Goal: Task Accomplishment & Management: Manage account settings

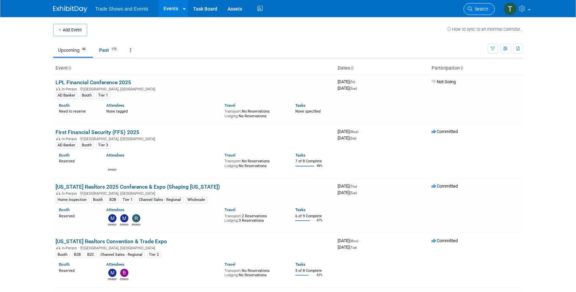
click at [480, 5] on link "Search" at bounding box center [479, 9] width 31 height 12
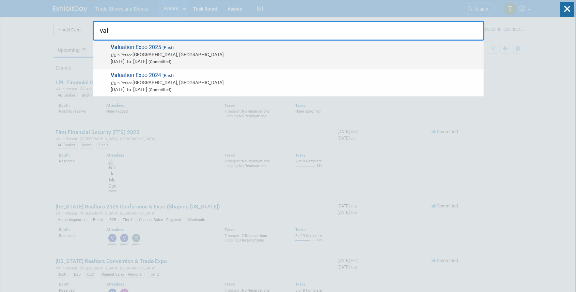
type input "val"
click at [159, 46] on span "Val uation Expo 2025 (Past) In-Person Las Vegas, NV Aug 11, 2025 to Aug 13, 202…" at bounding box center [295, 54] width 372 height 21
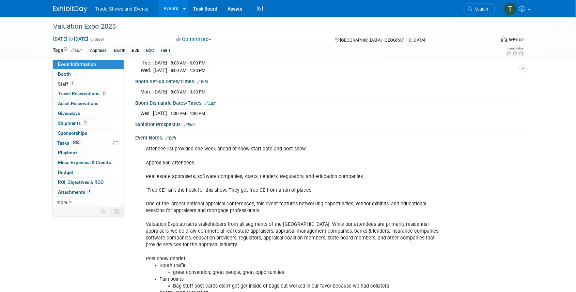
scroll to position [113, 0]
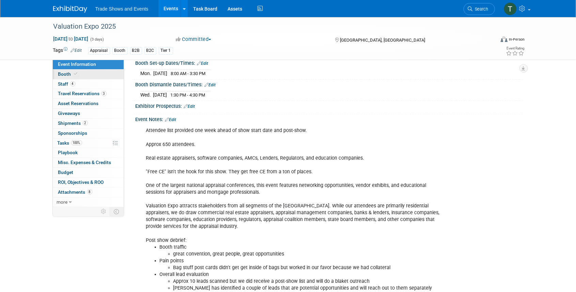
click at [73, 74] on span at bounding box center [76, 73] width 6 height 5
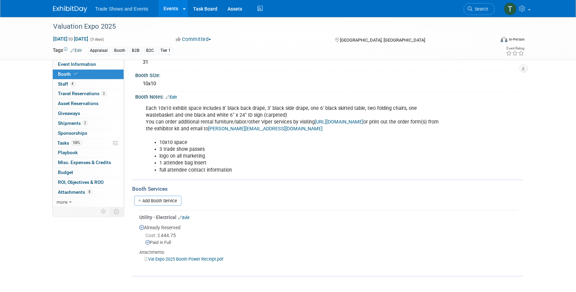
scroll to position [45, 0]
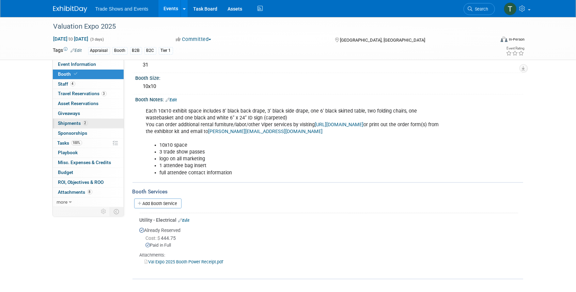
click at [79, 123] on span "Shipments 2" at bounding box center [73, 122] width 30 height 5
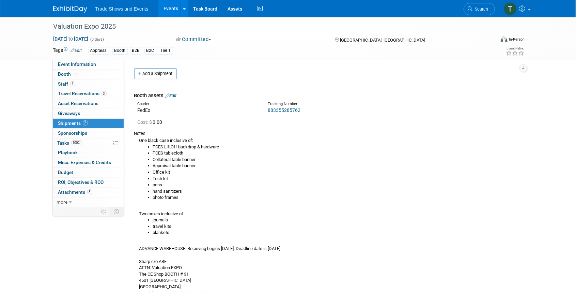
scroll to position [0, 0]
click at [75, 187] on link "8 Attachments 8" at bounding box center [88, 192] width 71 height 10
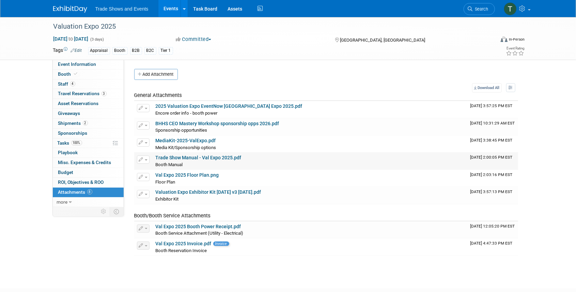
click at [180, 155] on link "Trade Show Manual - Val Expo 2025.pdf" at bounding box center [199, 157] width 86 height 5
click at [480, 6] on link "Search" at bounding box center [479, 9] width 31 height 12
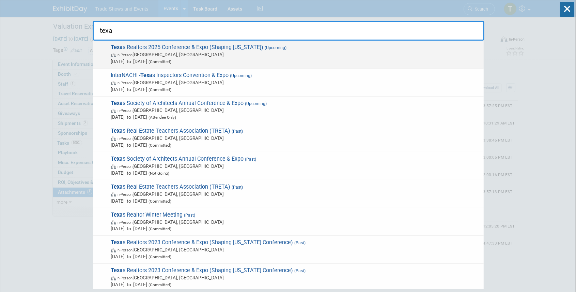
type input "texa"
click at [210, 46] on span "Texa s Realtors 2025 Conference & Expo (Shaping Texas) (Upcoming) In-Person Hou…" at bounding box center [295, 54] width 372 height 21
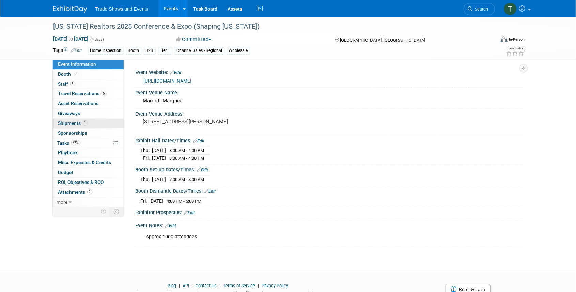
click at [63, 121] on span "Shipments 1" at bounding box center [73, 122] width 30 height 5
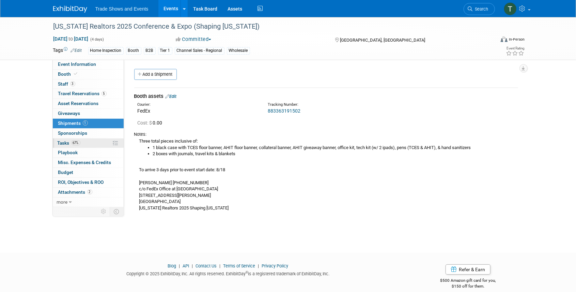
click at [64, 141] on span "Tasks 67%" at bounding box center [69, 142] width 23 height 5
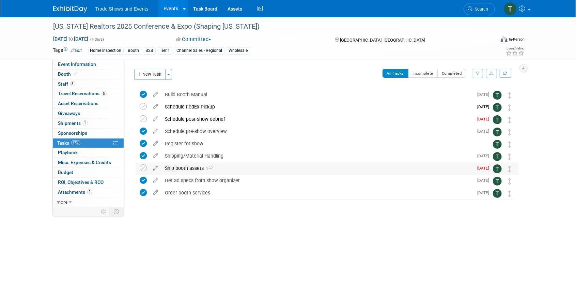
click at [157, 168] on icon at bounding box center [156, 166] width 12 height 9
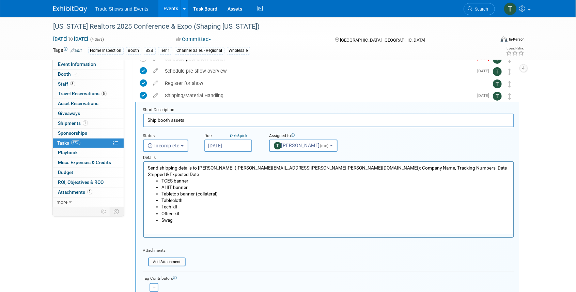
scroll to position [62, 0]
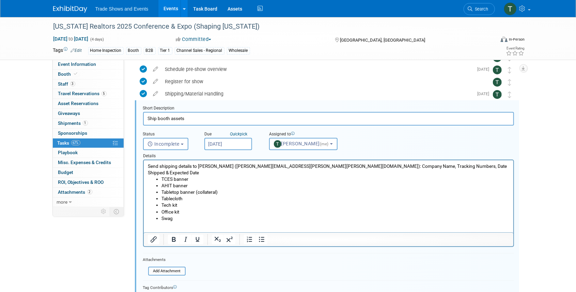
click at [204, 168] on p "Send shipping details to Beth Berkheimer (beth.berkheimer@freeman.com): Company…" at bounding box center [329, 169] width 362 height 13
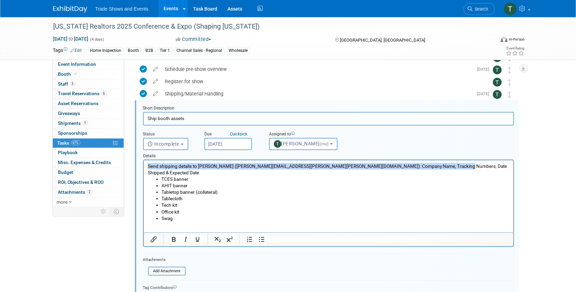
click at [205, 168] on p "Send shipping details to Beth Berkheimer (beth.berkheimer@freeman.com): Company…" at bounding box center [329, 169] width 362 height 13
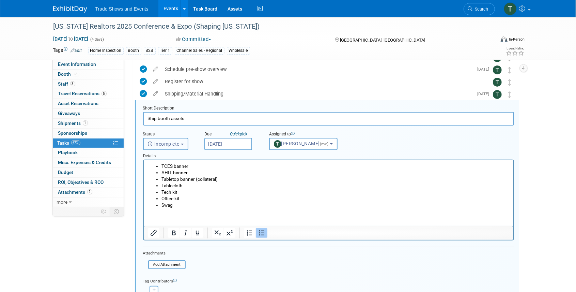
click at [161, 142] on span "Incomplete" at bounding box center [164, 143] width 32 height 5
click at [163, 176] on label "Completed" at bounding box center [165, 173] width 37 height 11
click at [145, 174] on input "Completed" at bounding box center [142, 172] width 4 height 4
select select "3"
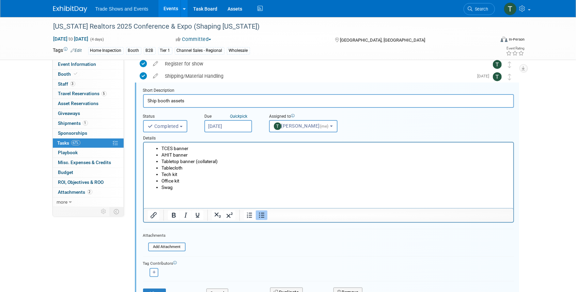
scroll to position [130, 0]
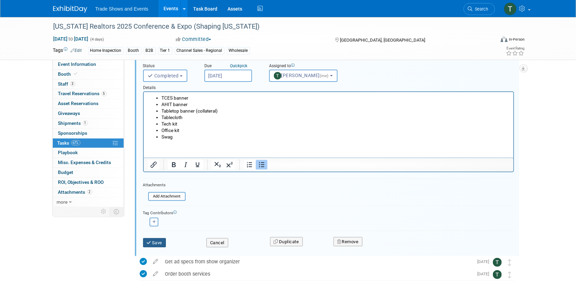
click at [156, 242] on button "Save" at bounding box center [154, 243] width 23 height 10
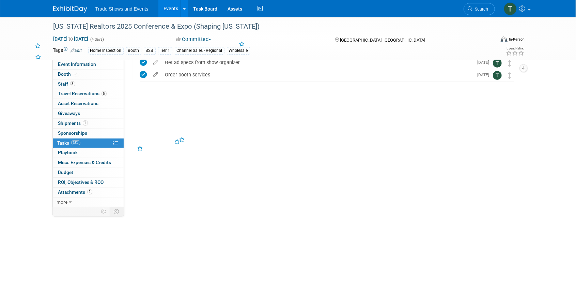
scroll to position [0, 0]
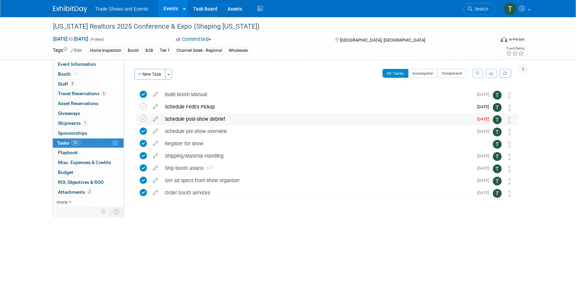
click at [189, 119] on div "Schedule post-show debrief" at bounding box center [318, 119] width 312 height 12
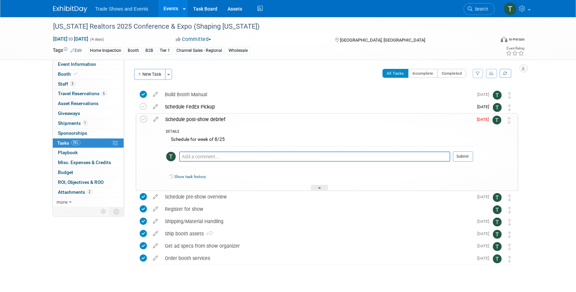
click at [188, 119] on div "Schedule post-show debrief" at bounding box center [317, 119] width 311 height 12
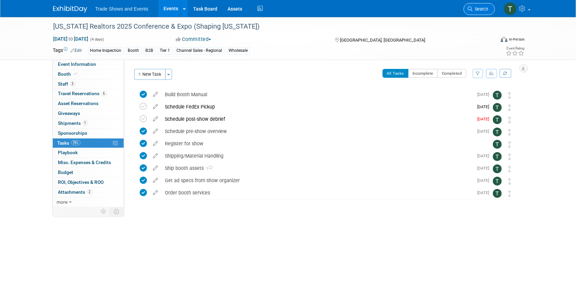
click at [481, 9] on span "Search" at bounding box center [481, 8] width 16 height 5
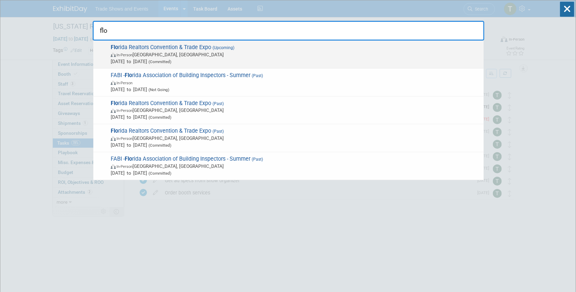
type input "flo"
click at [140, 48] on span "Flo rida Realtors Convention & Trade Expo (Upcoming) In-Person Orlando, FL Aug …" at bounding box center [295, 54] width 372 height 21
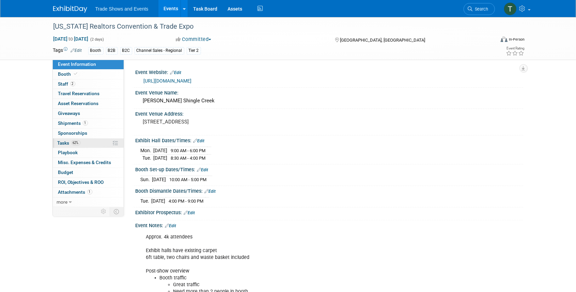
click at [64, 141] on span "Tasks 62%" at bounding box center [69, 142] width 23 height 5
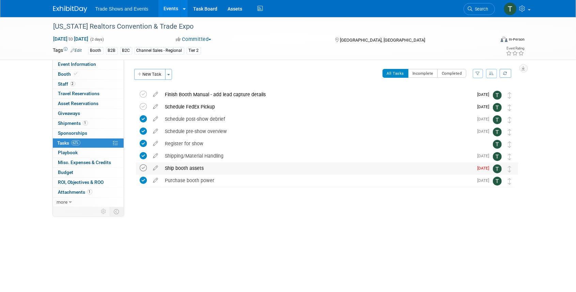
click at [144, 168] on icon at bounding box center [143, 167] width 7 height 7
click at [480, 11] on span "Search" at bounding box center [481, 8] width 16 height 5
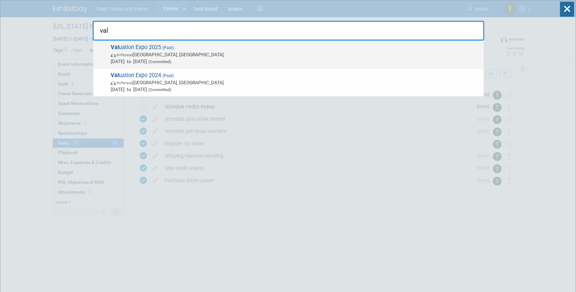
type input "val"
click at [164, 54] on span "In-Person Las Vegas, NV" at bounding box center [296, 54] width 370 height 7
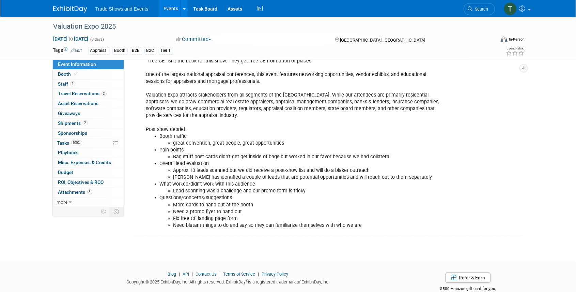
scroll to position [227, 0]
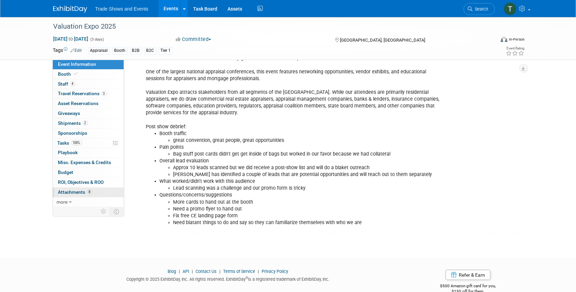
click at [75, 191] on span "Attachments 8" at bounding box center [75, 191] width 34 height 5
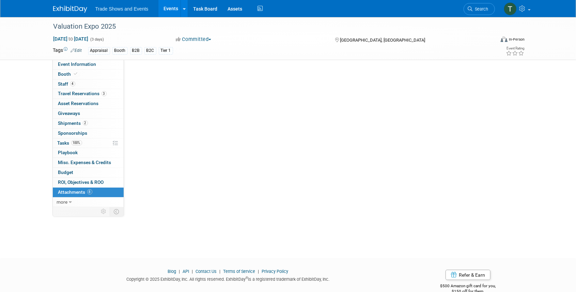
scroll to position [0, 0]
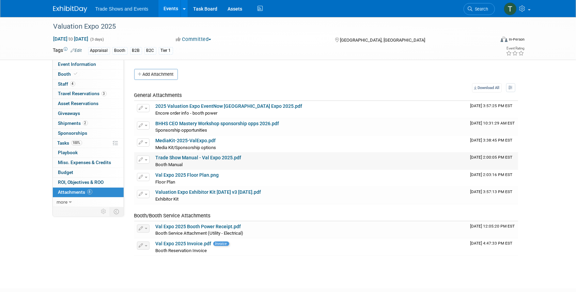
click at [192, 156] on link "Trade Show Manual - Val Expo 2025.pdf" at bounding box center [199, 157] width 86 height 5
